Goal: Task Accomplishment & Management: Contribute content

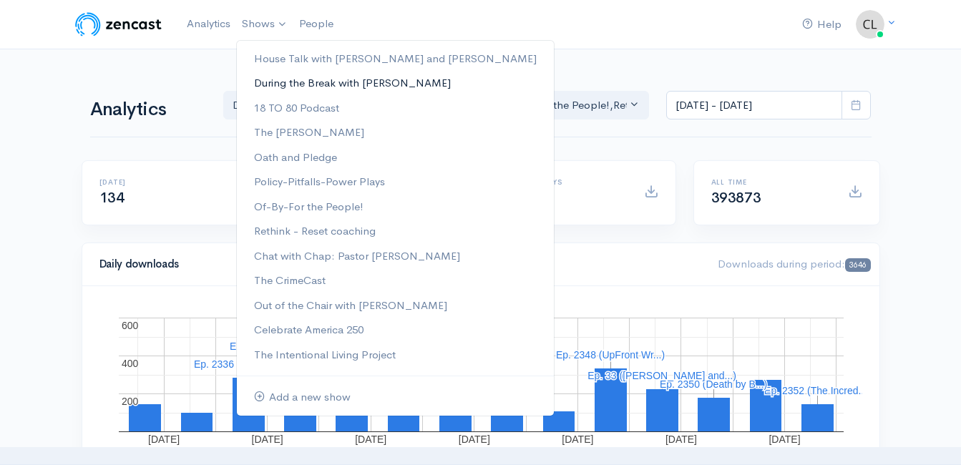
click at [266, 87] on link "During the Break with [PERSON_NAME]" at bounding box center [395, 83] width 317 height 25
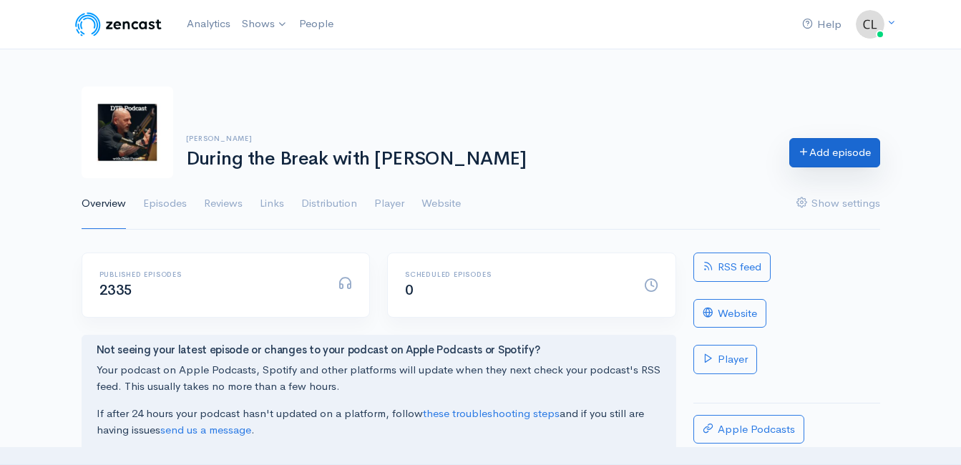
click at [856, 158] on link "Add episode" at bounding box center [834, 152] width 91 height 29
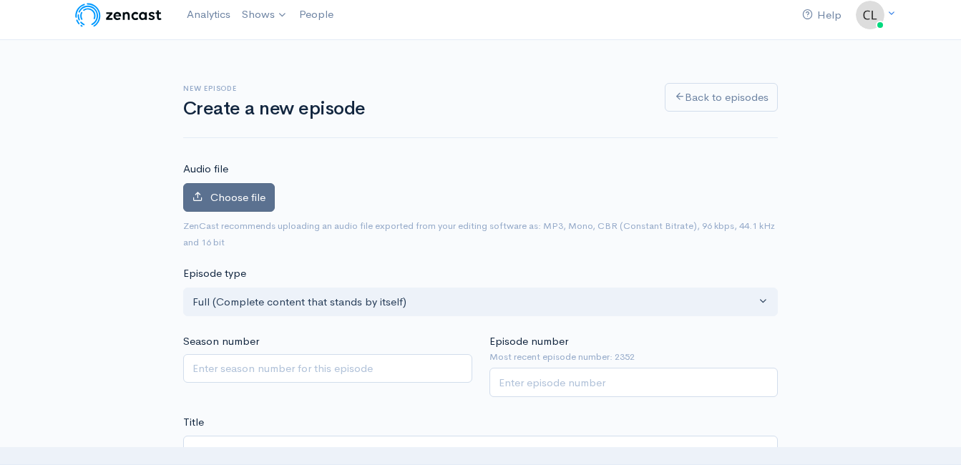
click at [253, 198] on span "Choose file" at bounding box center [237, 197] width 55 height 14
click at [0, 0] on input "Choose file" at bounding box center [0, 0] width 0 height 0
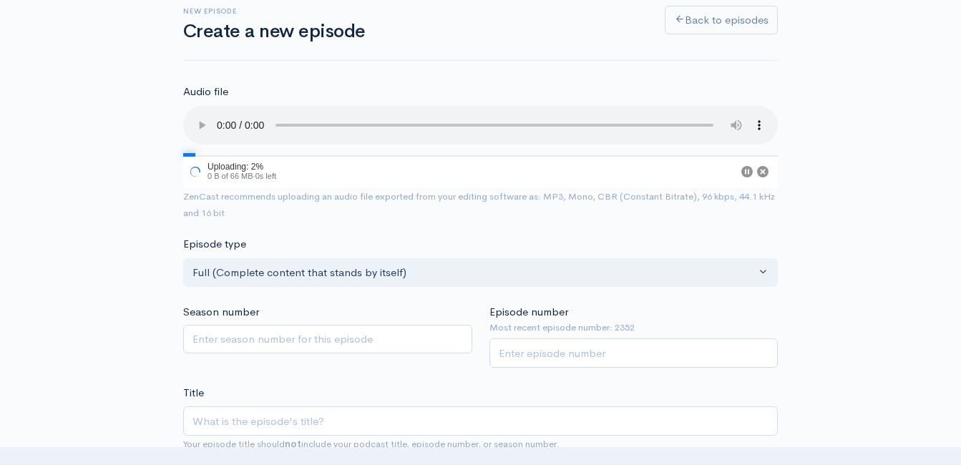
scroll to position [224, 0]
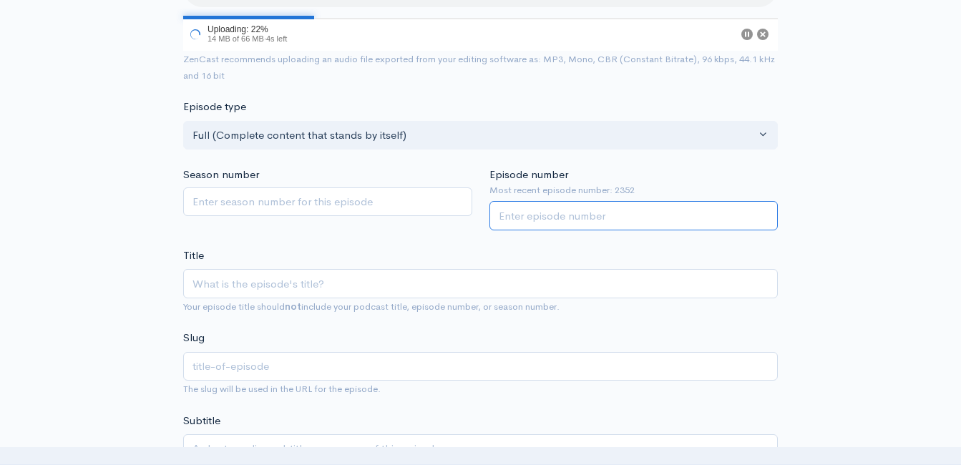
click at [560, 210] on input "Episode number" at bounding box center [634, 215] width 289 height 29
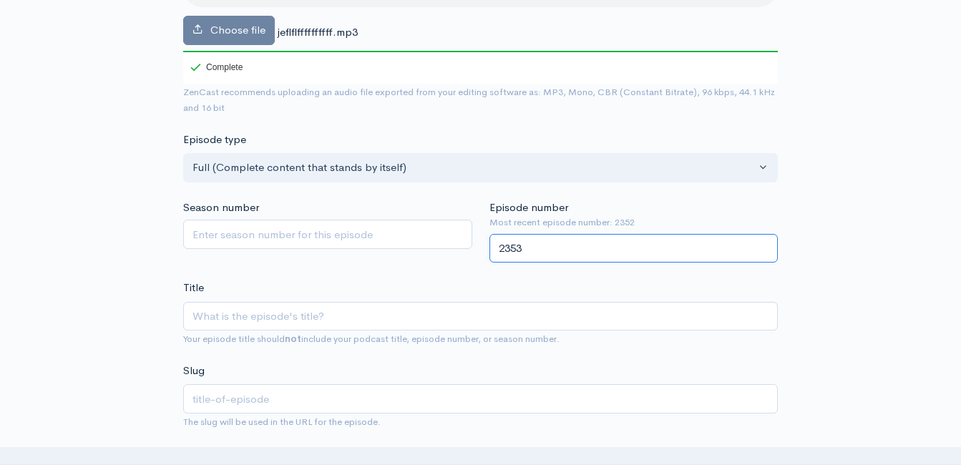
type input "2353"
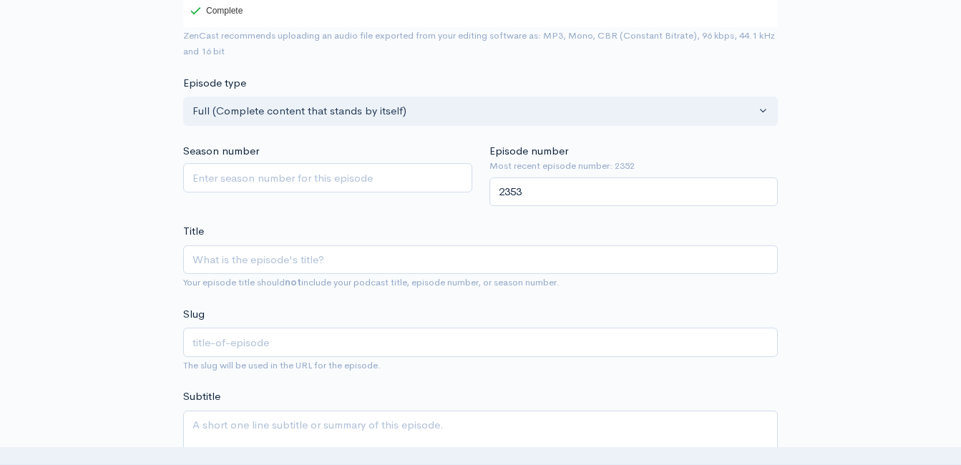
scroll to position [367, 0]
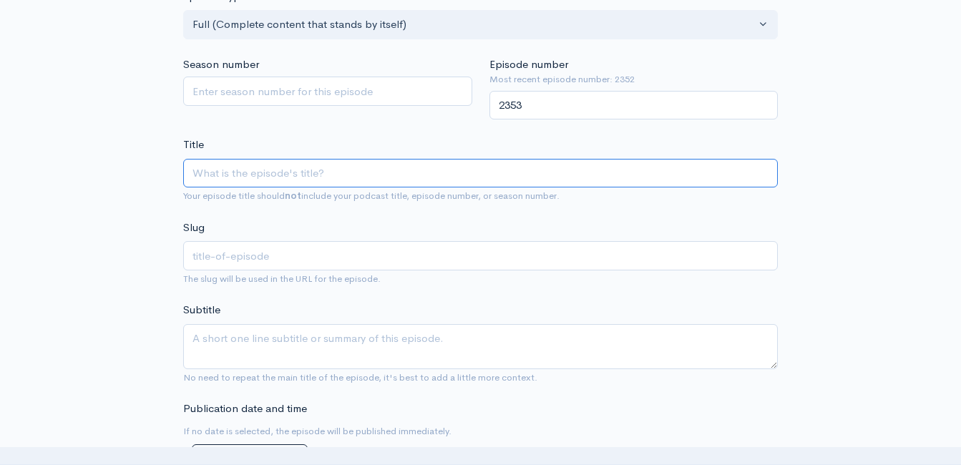
paste input "Weekend Windup with [PERSON_NAME]! Headlines and Opinions! [DATE] (Powered by G…"
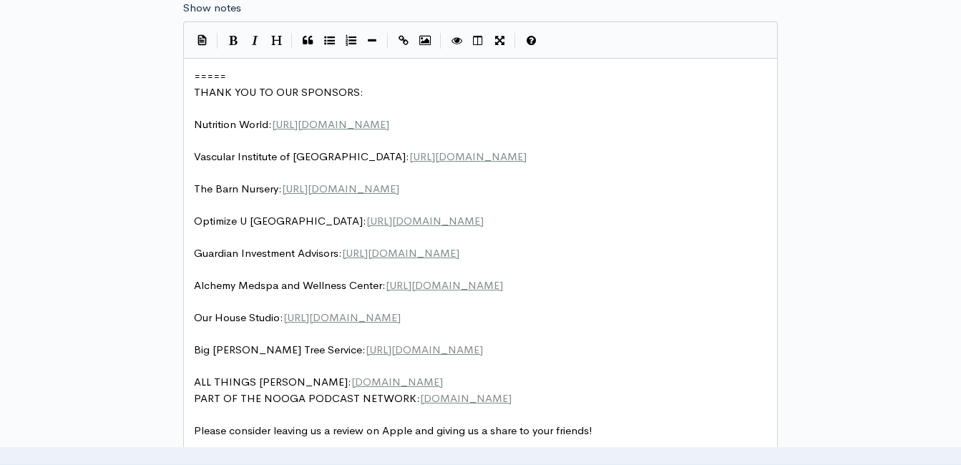
scroll to position [868, 0]
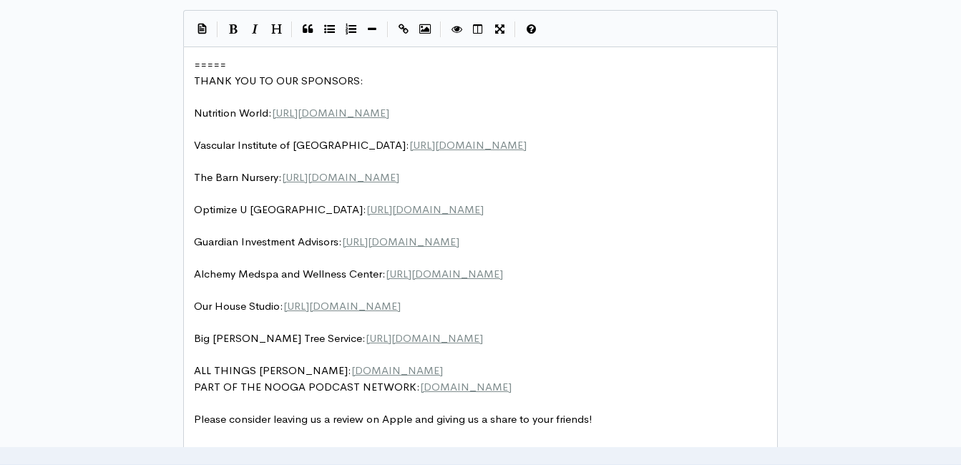
type input "Weekend Windup with [PERSON_NAME]! Headlines and Opinions! [DATE] (Powered by G…"
type input "weekend-windup-with-[PERSON_NAME]-headlines-and-opinions-92625-powered-by-guard…"
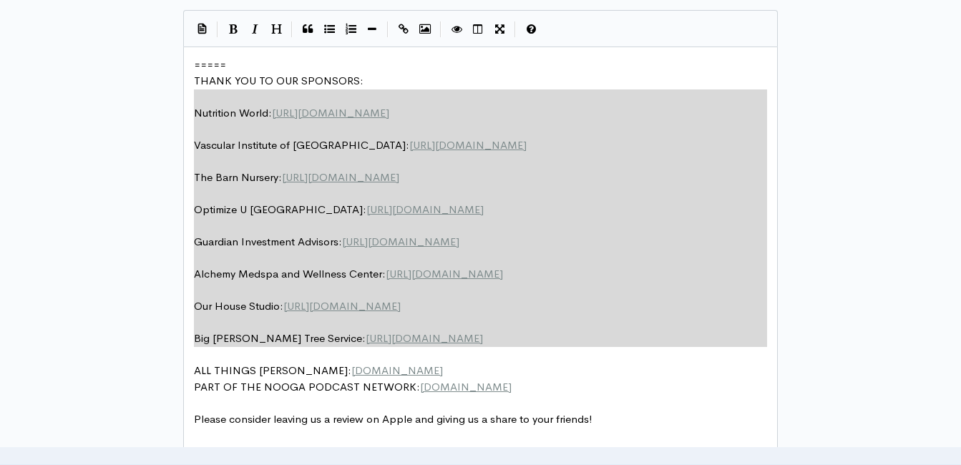
type textarea "===== THANK YOU TO OUR SPONSORS: Nutrition World: [URL][DOMAIN_NAME] Vascular I…"
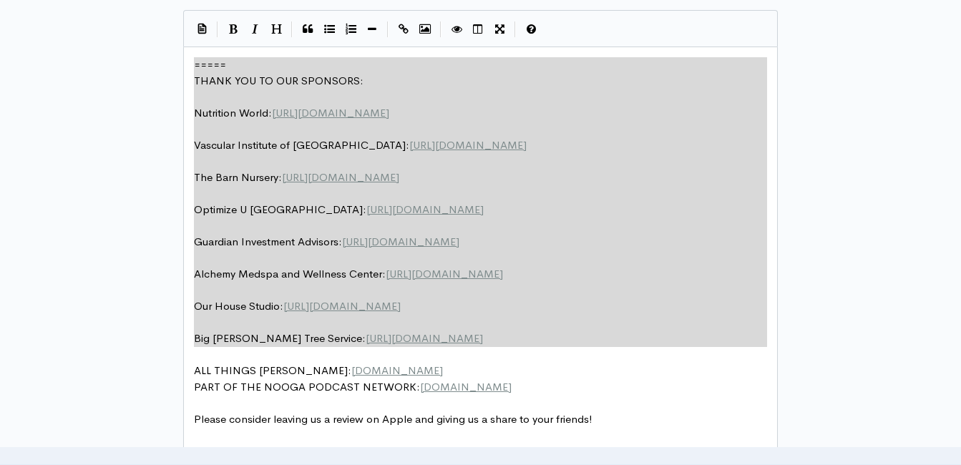
drag, startPoint x: 519, startPoint y: 348, endPoint x: 167, endPoint y: 57, distance: 456.0
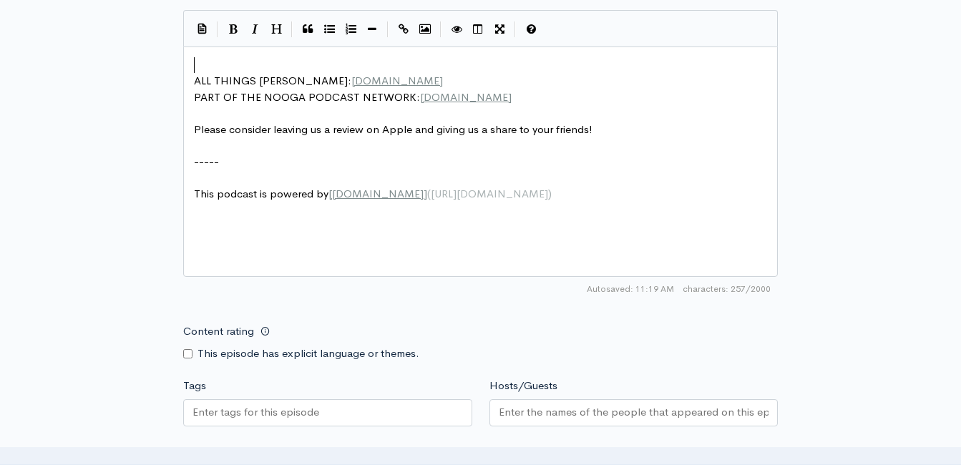
drag, startPoint x: 212, startPoint y: 55, endPoint x: 208, endPoint y: 64, distance: 10.0
type textarea "​"
click at [204, 60] on pre "​" at bounding box center [486, 65] width 590 height 16
type textarea "​"
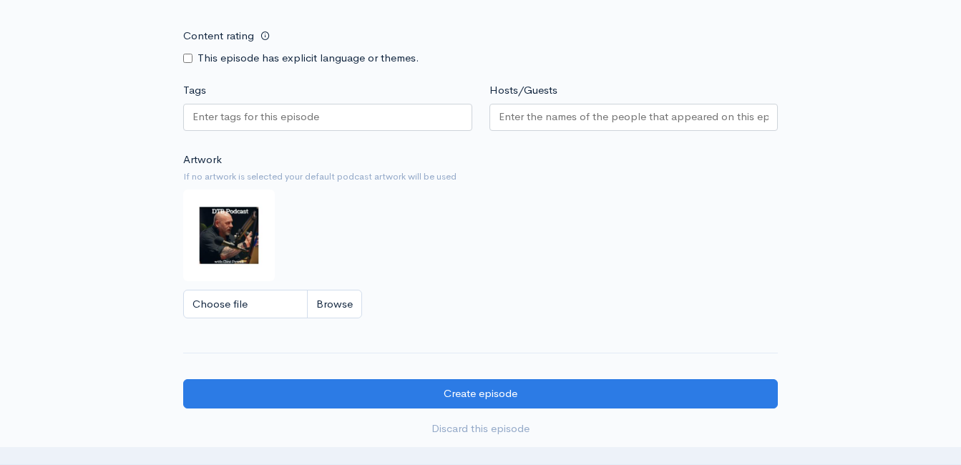
scroll to position [1298, 0]
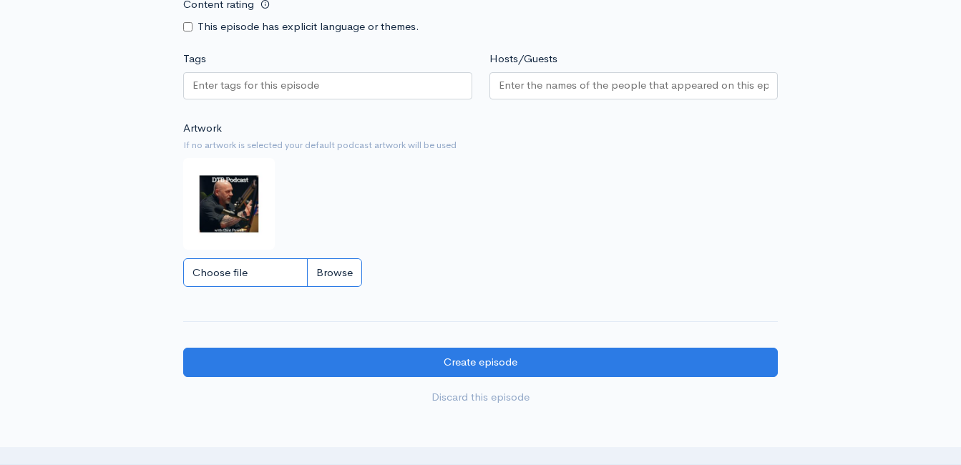
click at [326, 286] on input "Choose file" at bounding box center [272, 272] width 179 height 29
type input "C:\fakepath\450591796_1013938890741267_212763636491488363_n.jpg"
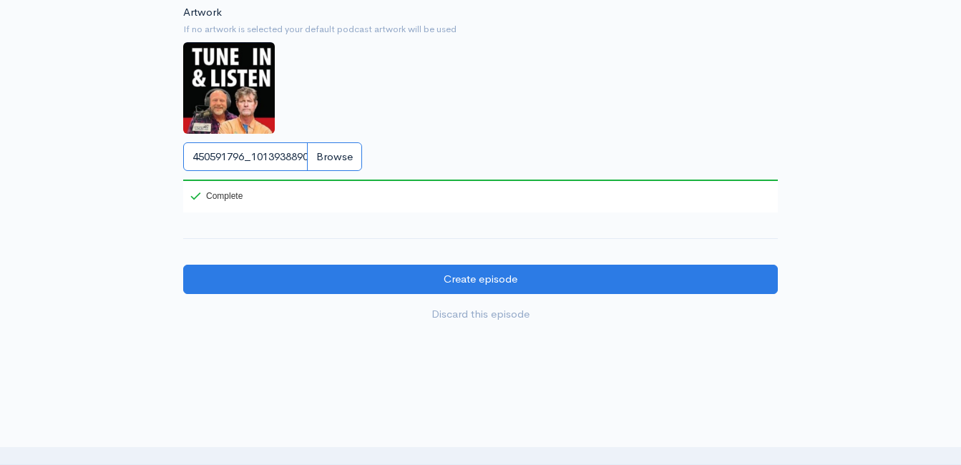
scroll to position [1441, 0]
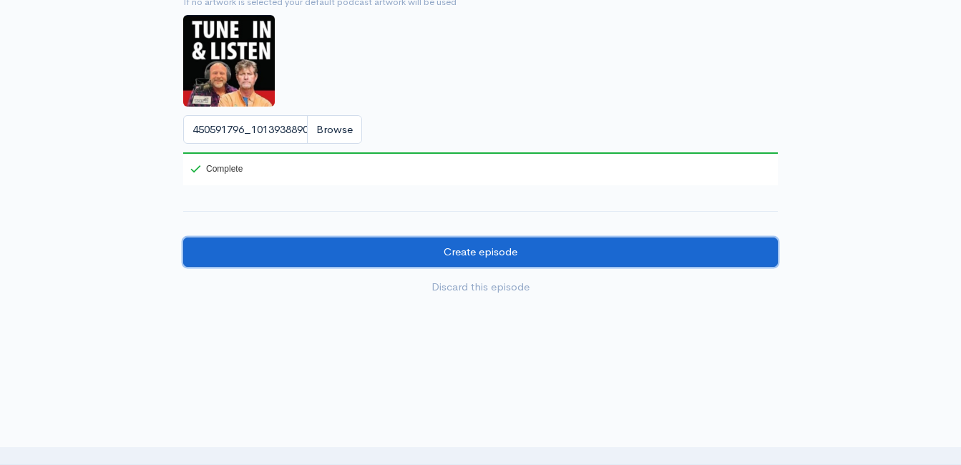
click at [527, 266] on input "Create episode" at bounding box center [480, 252] width 595 height 29
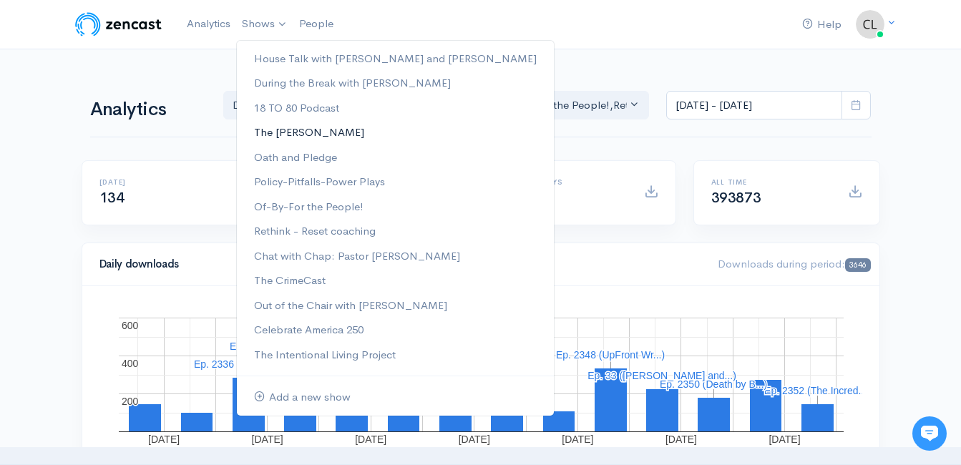
click at [291, 137] on link "The [PERSON_NAME]" at bounding box center [395, 132] width 317 height 25
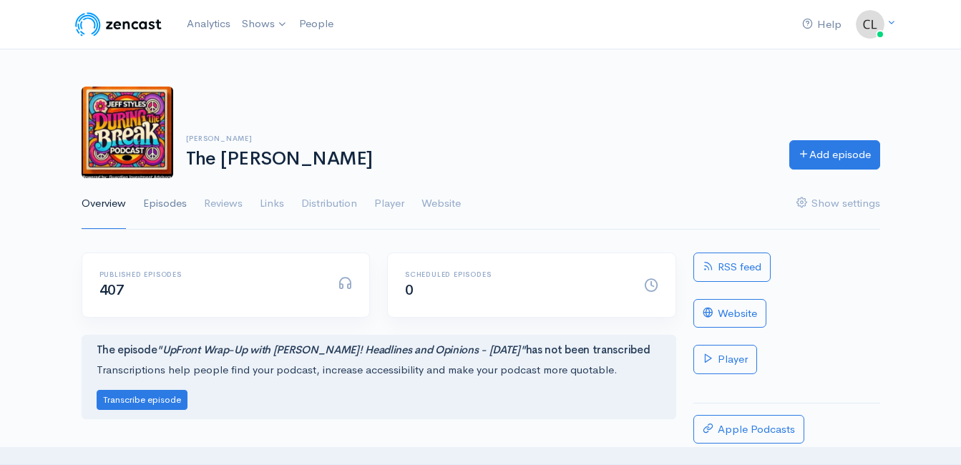
click at [181, 203] on link "Episodes" at bounding box center [165, 204] width 44 height 52
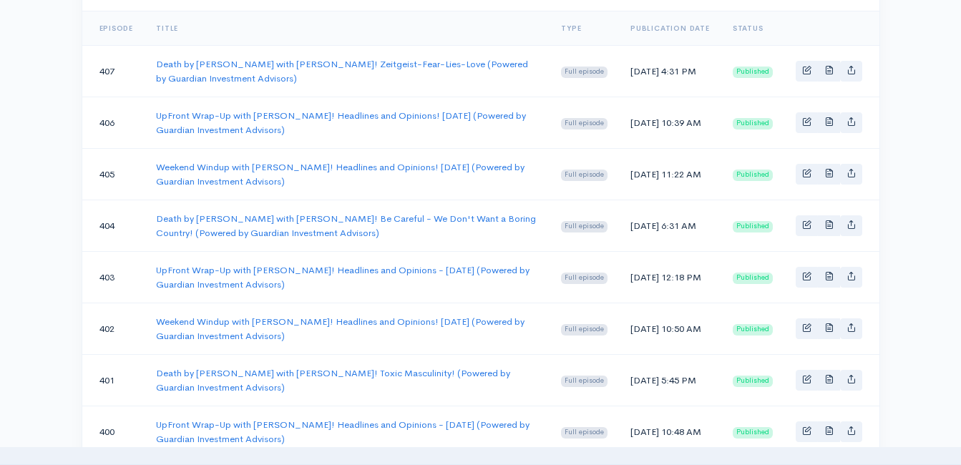
scroll to position [286, 0]
click at [222, 164] on link "Weekend Windup with [PERSON_NAME]! Headlines and Opinions! [DATE] (Powered by G…" at bounding box center [340, 173] width 369 height 26
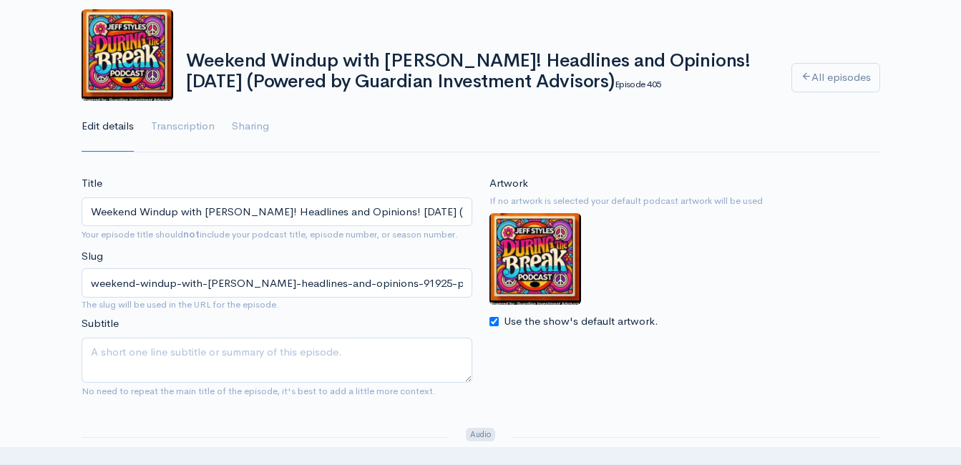
scroll to position [72, 0]
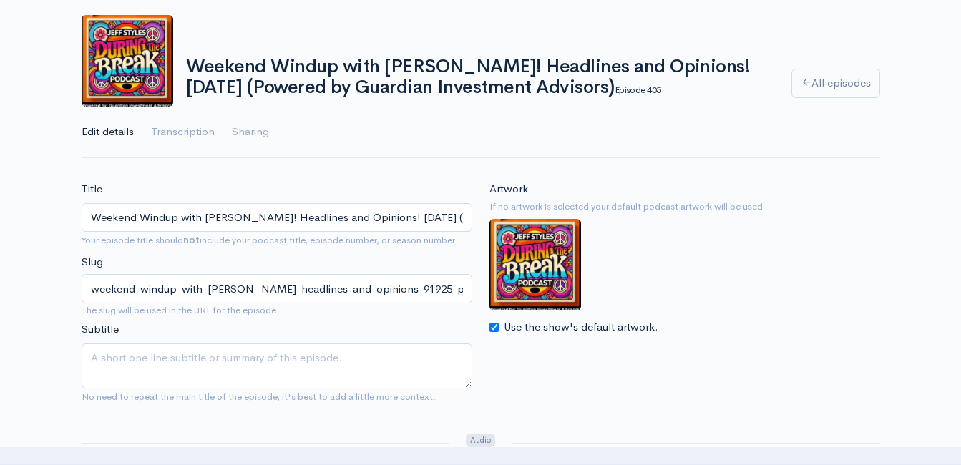
drag, startPoint x: 553, startPoint y: 85, endPoint x: 193, endPoint y: 69, distance: 361.1
click at [193, 69] on h1 "Weekend Windup with Jeff Styles! Headlines and Opinions! 9/19/25 (Powered by Gu…" at bounding box center [480, 77] width 588 height 41
drag, startPoint x: 193, startPoint y: 69, endPoint x: 381, endPoint y: 81, distance: 189.3
copy h1 "Weekend Windup with [PERSON_NAME]! Headlines and Opinions! [DATE] (Powered by G…"
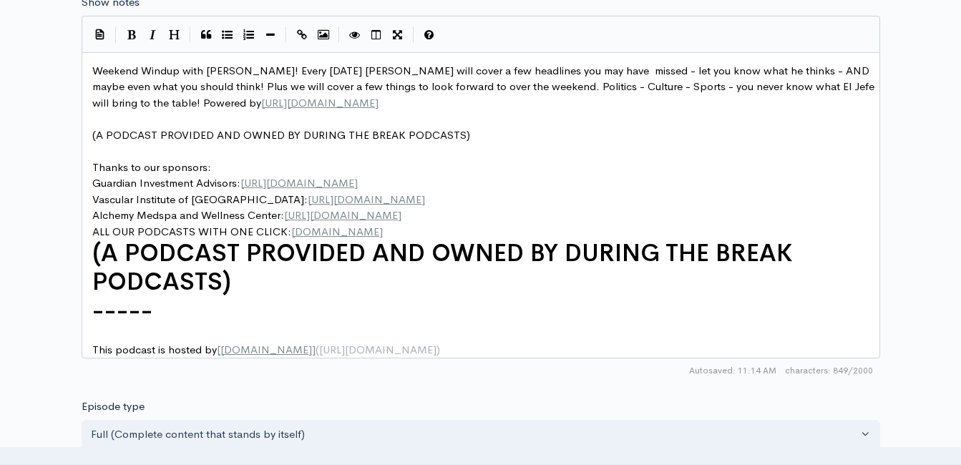
scroll to position [6, 0]
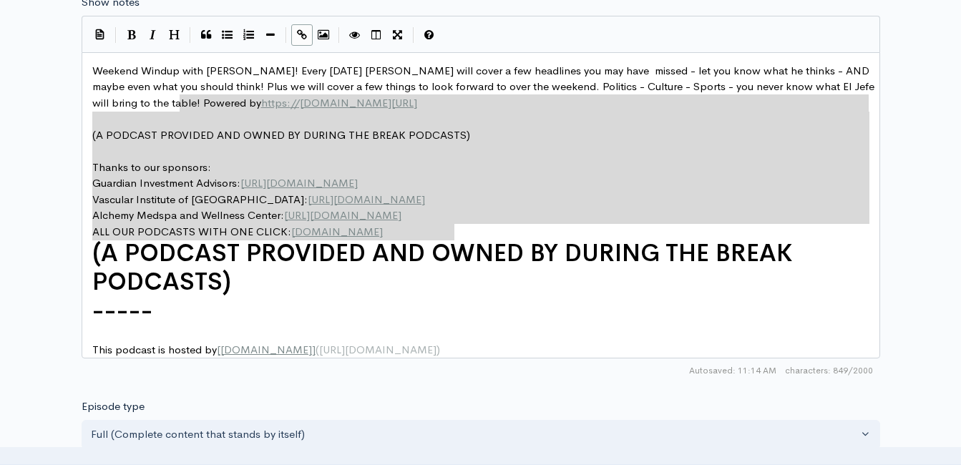
type textarea "Plus we will cover a few things to look forward to over the weekend. Politics -…"
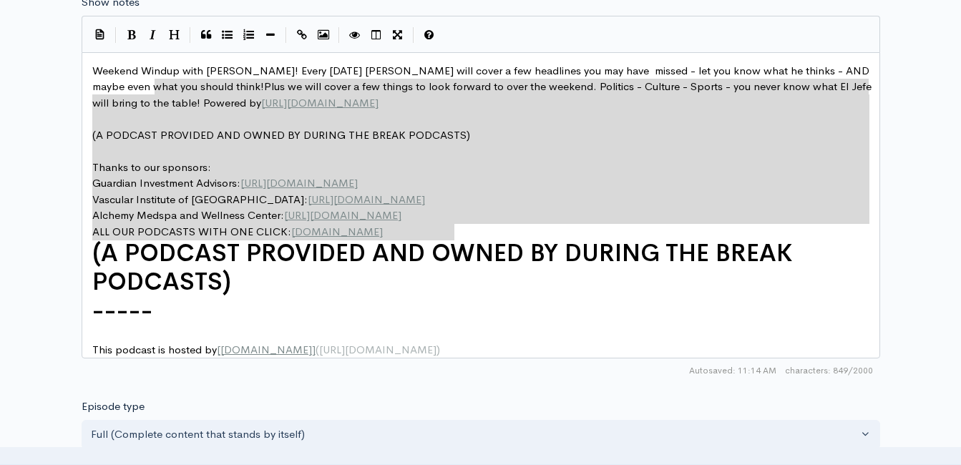
drag, startPoint x: 488, startPoint y: 233, endPoint x: 266, endPoint y: 332, distance: 243.8
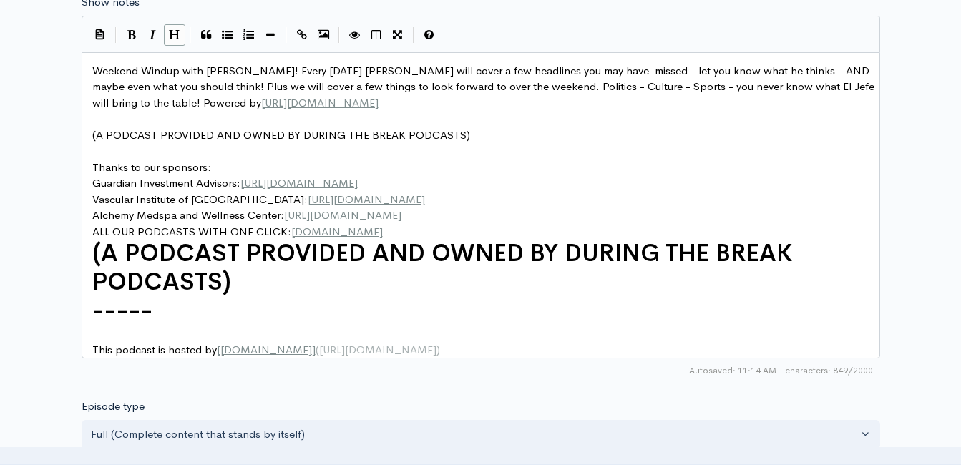
drag, startPoint x: 257, startPoint y: 309, endPoint x: 255, endPoint y: 293, distance: 15.9
click at [256, 308] on pre "-----" at bounding box center [486, 311] width 794 height 29
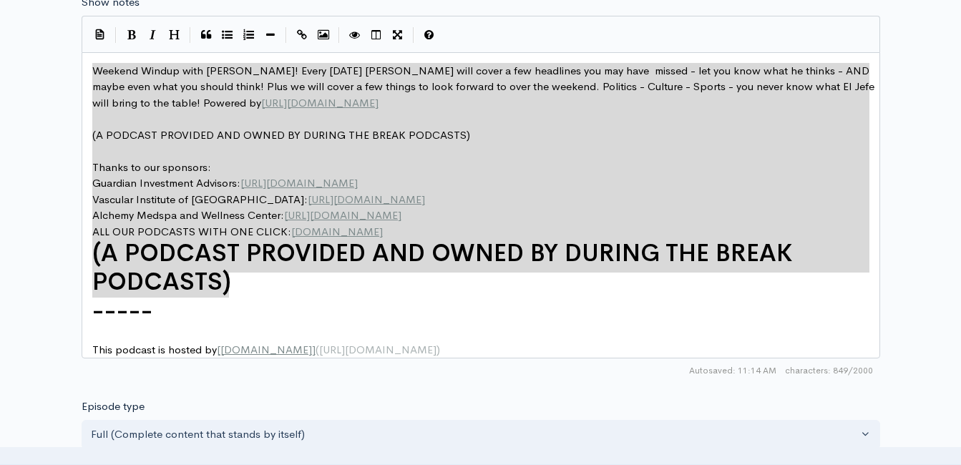
drag, startPoint x: 256, startPoint y: 280, endPoint x: 97, endPoint y: 76, distance: 258.6
type textarea "Weekend Windup with Jeff Styles! Every Friday Jeff will cover a few headlines y…"
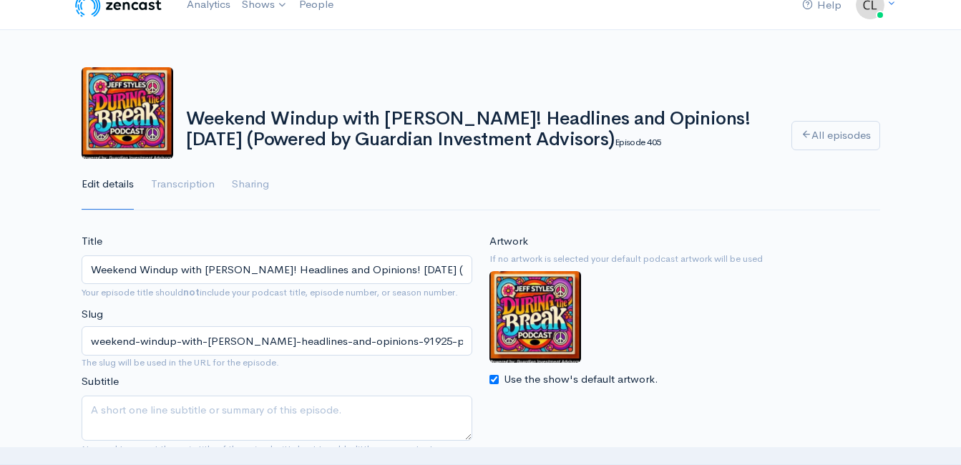
scroll to position [0, 0]
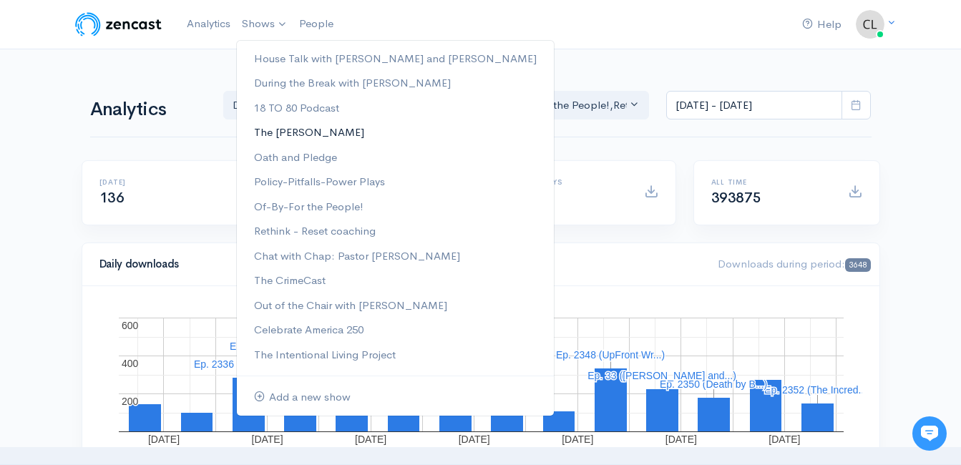
click at [288, 134] on link "The [PERSON_NAME]" at bounding box center [395, 132] width 317 height 25
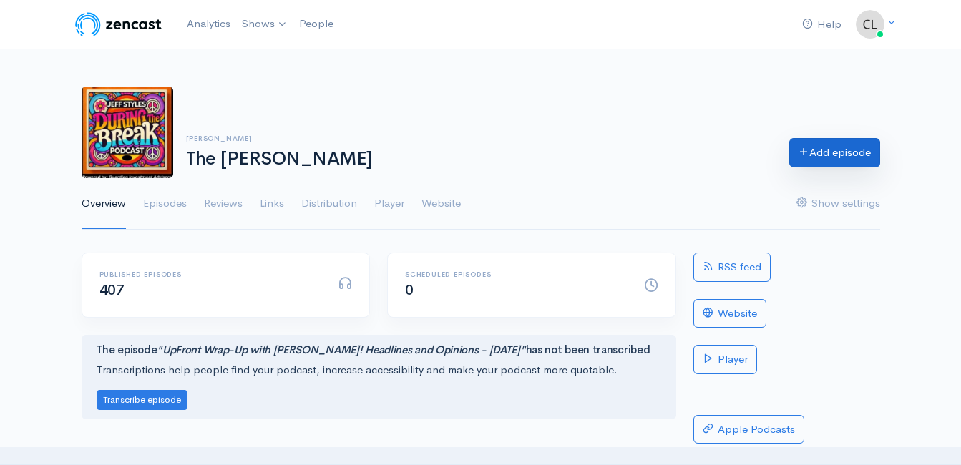
click at [822, 170] on div "Clint Powell The Jeff Styles Add episode" at bounding box center [481, 133] width 816 height 92
click at [816, 148] on link "Add episode" at bounding box center [834, 152] width 91 height 29
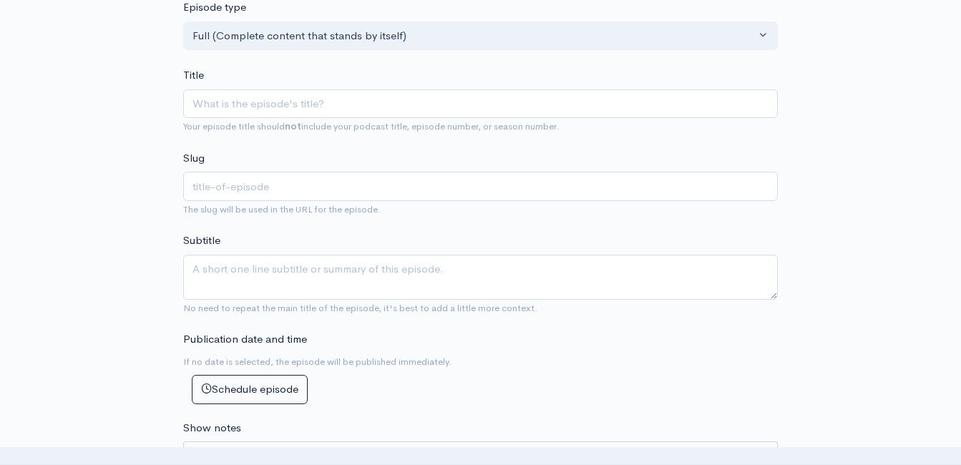
scroll to position [286, 0]
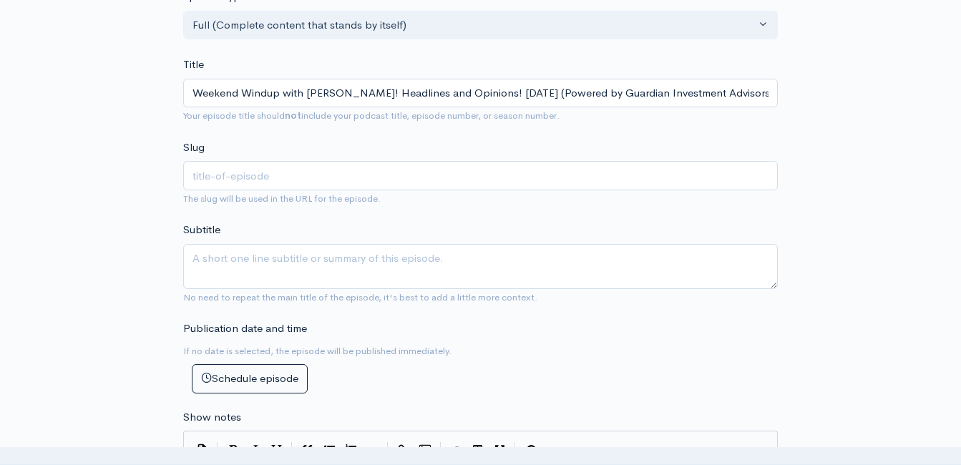
click at [502, 99] on input "Weekend Windup with [PERSON_NAME]! Headlines and Opinions! [DATE] (Powered by G…" at bounding box center [480, 93] width 595 height 29
click at [507, 93] on input "Weekend Windup with [PERSON_NAME]! Headlines and Opinions! [DATE] (Powered by G…" at bounding box center [480, 93] width 595 height 29
type input "Weekend Windup with Jeff Styles! Headlines and Opinions! 9/1/25 (Powered by Gua…"
type input "weekend-windup-with-jeff-styles-headlines-and-opinions-9125-powered-by-guardian…"
type input "Weekend Windup with Jeff Styles! Headlines and Opinions! 9//25 (Powered by Guar…"
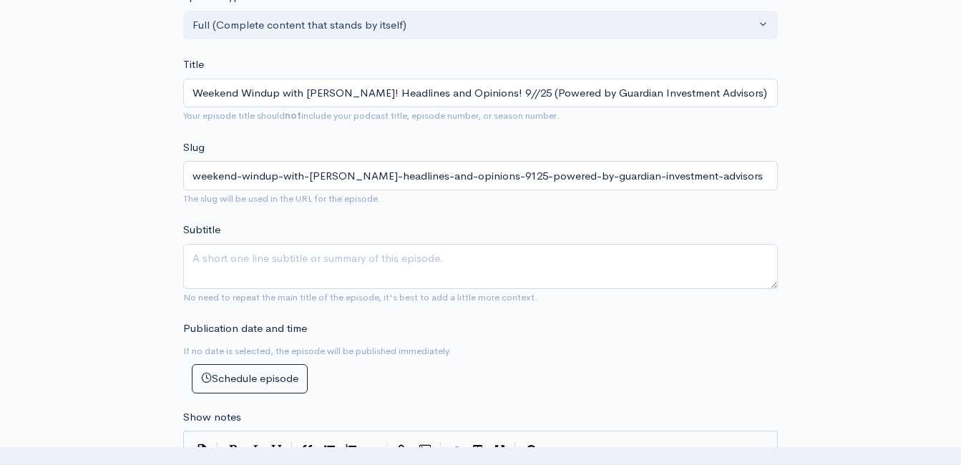
type input "weekend-windup-with-jeff-styles-headlines-and-opinions-925-powered-by-guardian-…"
type input "Weekend Windup with Jeff Styles! Headlines and Opinions! 9/2/25 (Powered by Gua…"
type input "weekend-windup-with-jeff-styles-headlines-and-opinions-9225-powered-by-guardian…"
type input "Weekend Windup with [PERSON_NAME]! Headlines and Opinions! [DATE] (Powered by G…"
type input "weekend-windup-with-[PERSON_NAME]-headlines-and-opinions-92625-powered-by-guard…"
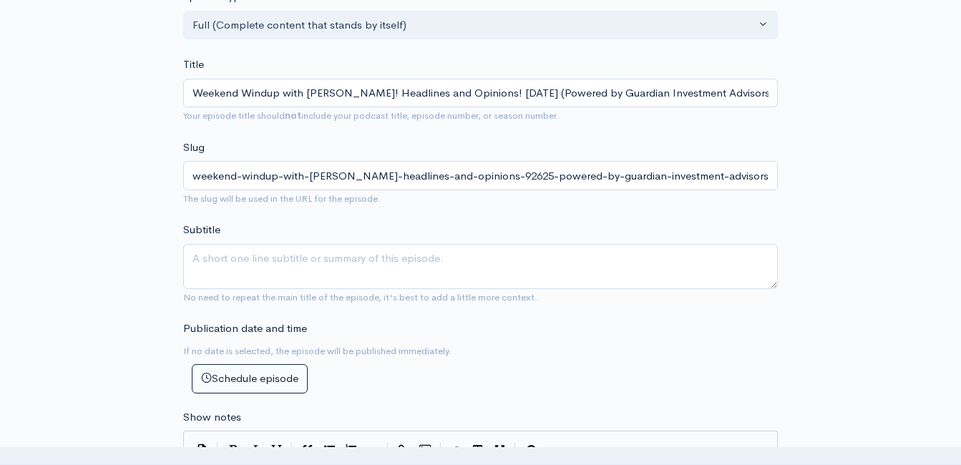
type input "Weekend Windup with [PERSON_NAME]! Headlines and Opinions! [DATE] (Powered by G…"
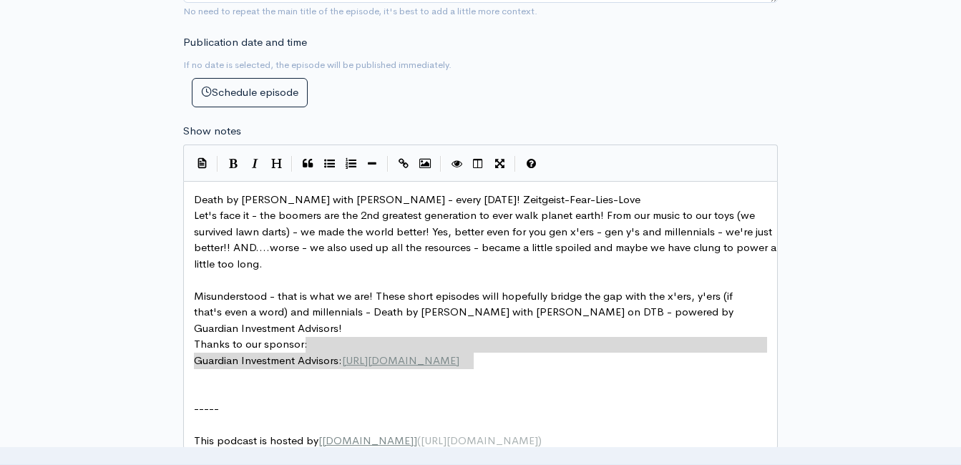
scroll to position [6, 0]
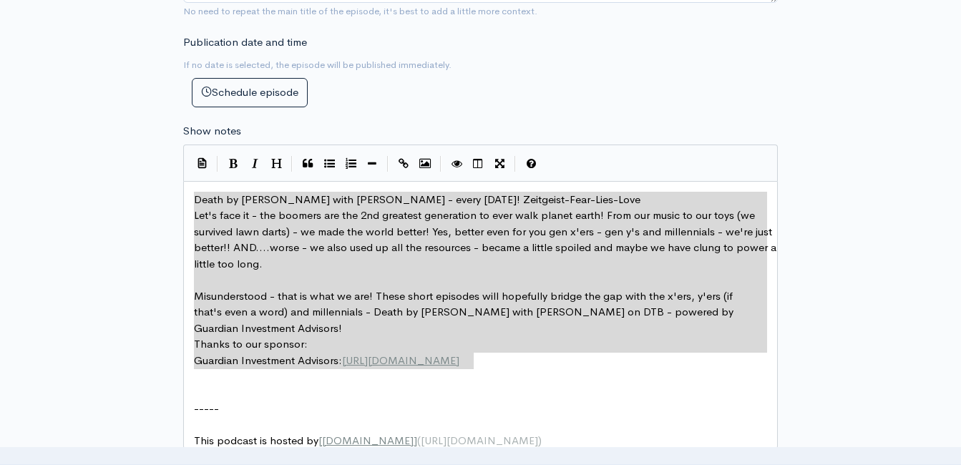
drag, startPoint x: 489, startPoint y: 351, endPoint x: 188, endPoint y: 196, distance: 338.7
type textarea "​Death by Boomer with Jeff Styles - every Wednesday! Zeitgeist-Fear-Lies-Love L…"
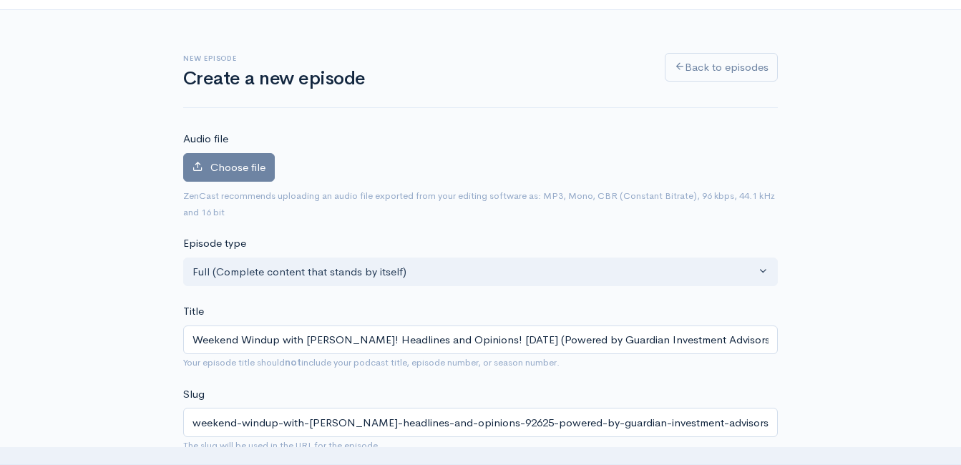
scroll to position [72, 0]
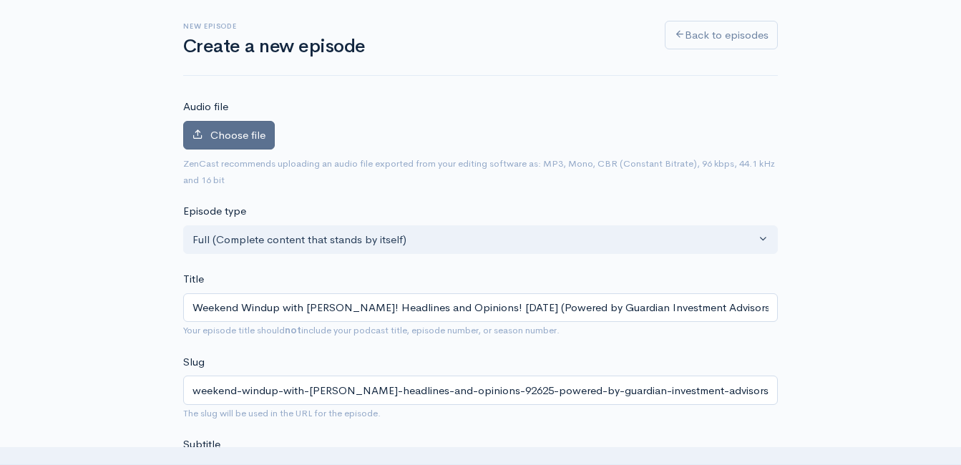
click at [245, 140] on span "Choose file" at bounding box center [237, 135] width 55 height 14
click at [0, 0] on input "Choose file" at bounding box center [0, 0] width 0 height 0
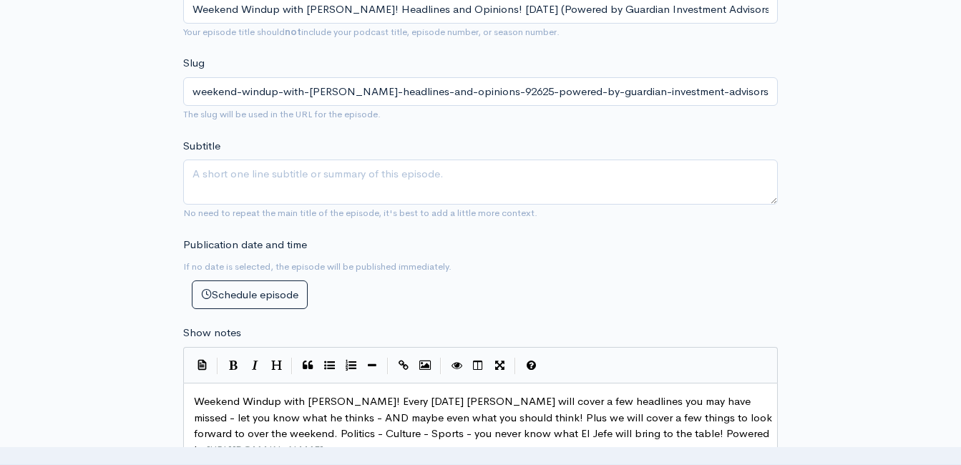
scroll to position [358, 0]
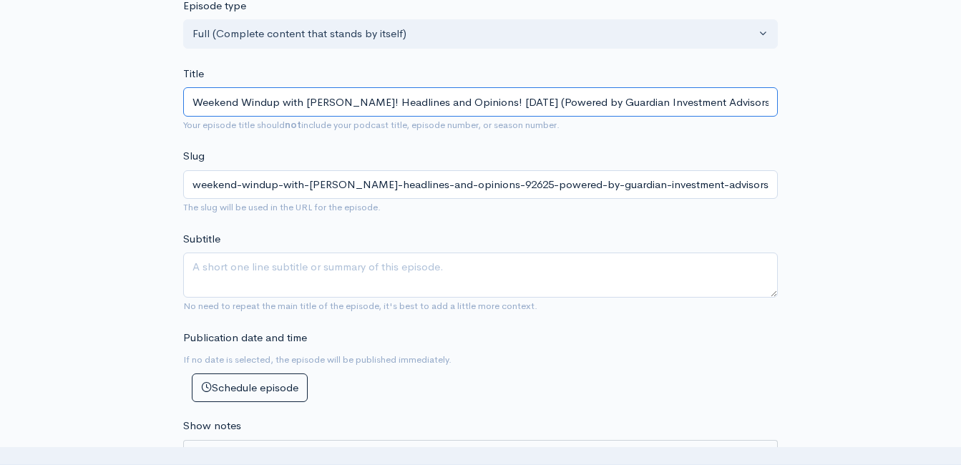
click at [404, 105] on input "Weekend Windup with [PERSON_NAME]! Headlines and Opinions! [DATE] (Powered by G…" at bounding box center [480, 101] width 595 height 29
click at [402, 105] on input "Weekend Windup with [PERSON_NAME]! Headlines and Opinions! [DATE] (Powered by G…" at bounding box center [480, 101] width 595 height 29
click at [401, 104] on input "Weekend Windup with [PERSON_NAME]! Headlines and Opinions! [DATE] (Powered by G…" at bounding box center [480, 101] width 595 height 29
click at [399, 104] on input "Weekend Windup with [PERSON_NAME]! Headlines and Opinions! [DATE] (Powered by G…" at bounding box center [480, 101] width 595 height 29
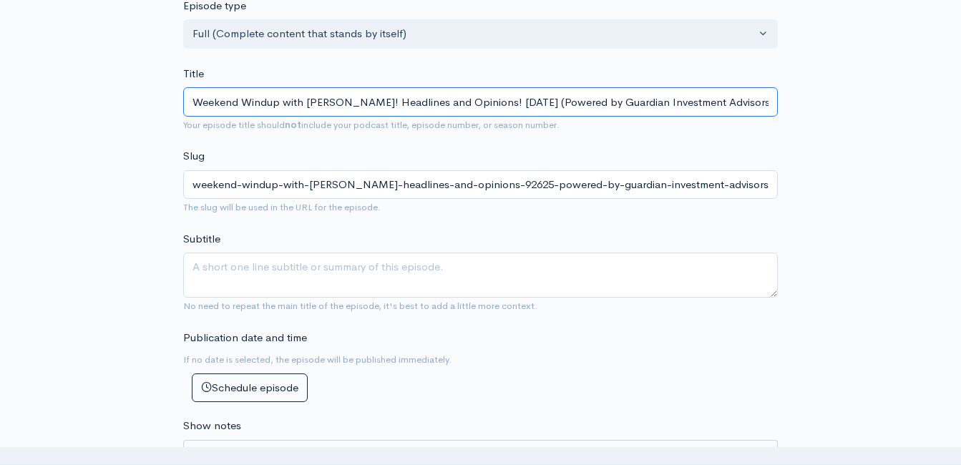
click at [396, 100] on input "Weekend Windup with [PERSON_NAME]! Headlines and Opinions! [DATE] (Powered by G…" at bounding box center [480, 101] width 595 height 29
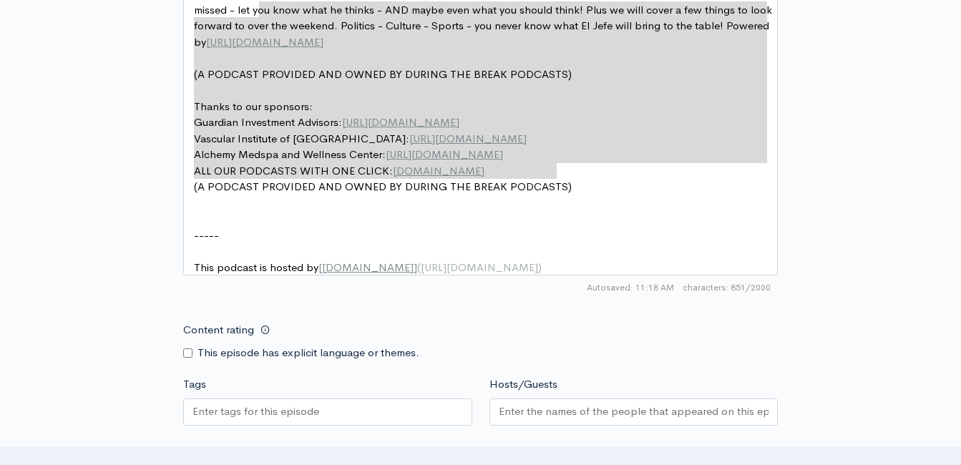
scroll to position [835, 0]
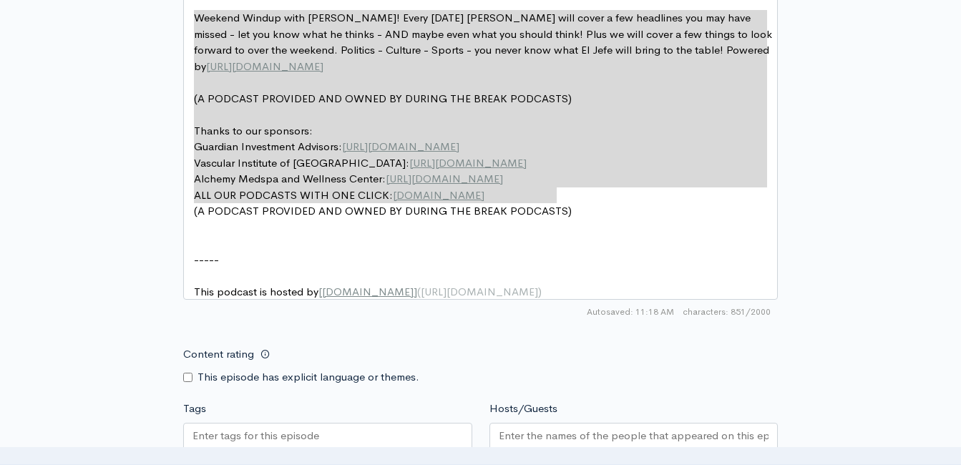
drag, startPoint x: 573, startPoint y: 163, endPoint x: 219, endPoint y: 21, distance: 381.6
type textarea "Weekend Windup with Jeff Styles! Every Friday Jeff will cover a few headlines y…"
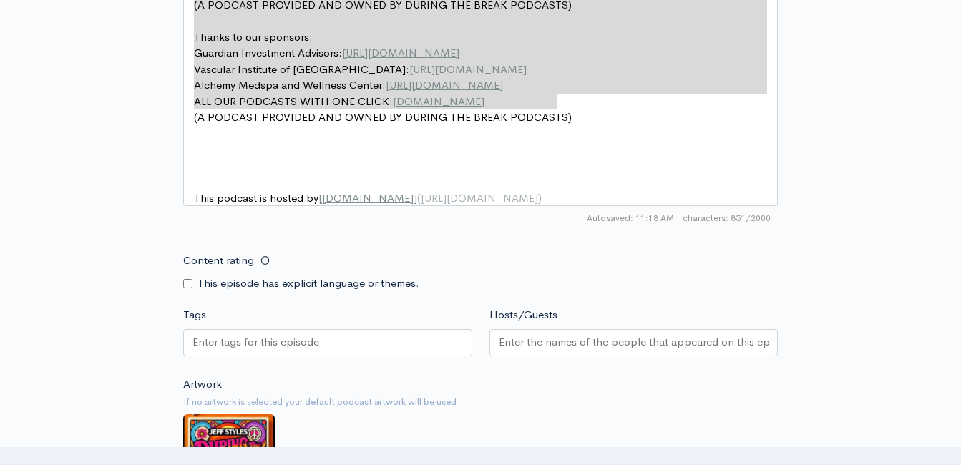
scroll to position [1121, 0]
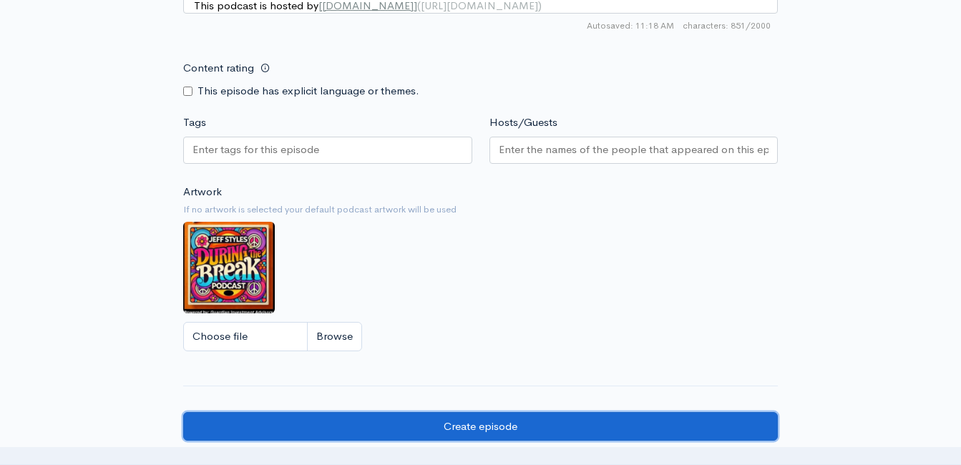
click at [409, 437] on input "Create episode" at bounding box center [480, 426] width 595 height 29
